Goal: Task Accomplishment & Management: Use online tool/utility

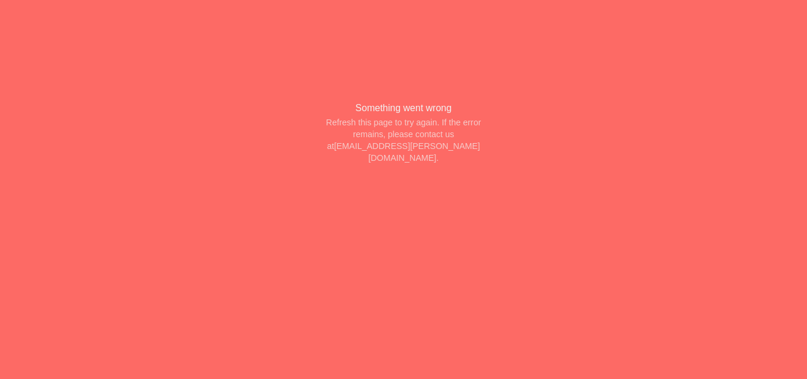
click at [397, 115] on h4 "Something went wrong" at bounding box center [404, 108] width 96 height 14
click at [145, 126] on div "Something went wrong Refresh this page to try again. If the error remains, plea…" at bounding box center [403, 132] width 807 height 265
